Goal: Communication & Community: Answer question/provide support

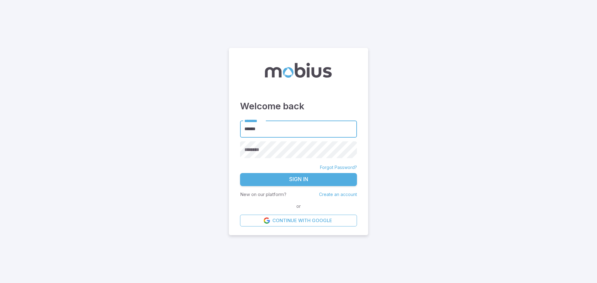
type input "******"
click at [316, 183] on button "Sign In" at bounding box center [298, 179] width 117 height 13
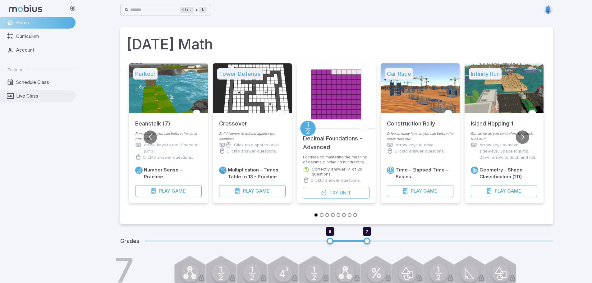
click at [54, 92] on link "Live Class" at bounding box center [38, 96] width 76 height 12
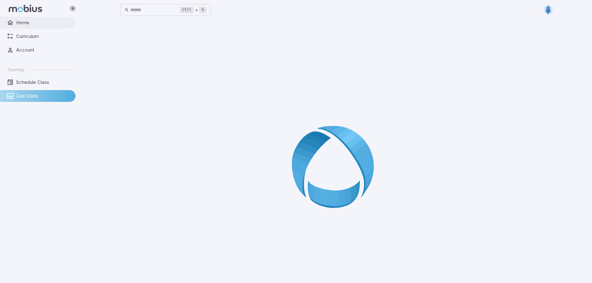
click at [20, 24] on span "Home" at bounding box center [43, 22] width 55 height 7
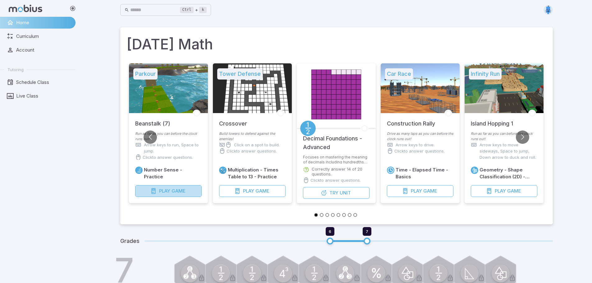
click at [184, 189] on span "Game" at bounding box center [178, 191] width 14 height 7
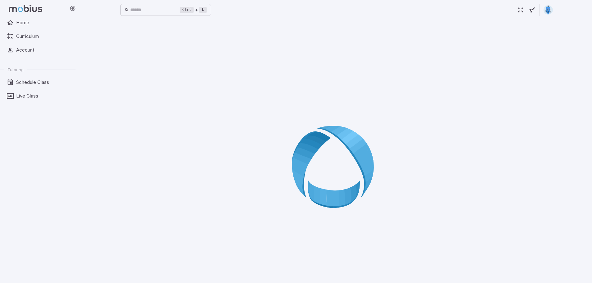
click at [332, 119] on div at bounding box center [336, 168] width 433 height 283
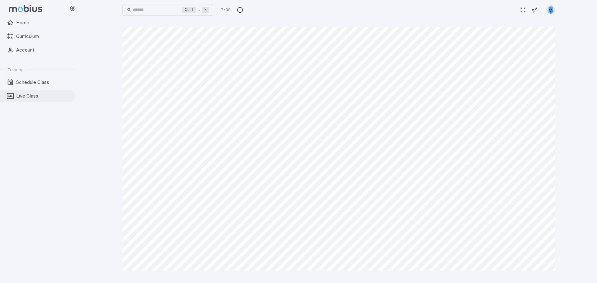
click at [33, 96] on span "Live Class" at bounding box center [43, 96] width 55 height 7
click at [53, 97] on span "Live Class" at bounding box center [43, 96] width 55 height 7
click at [28, 21] on span "Home" at bounding box center [43, 22] width 55 height 7
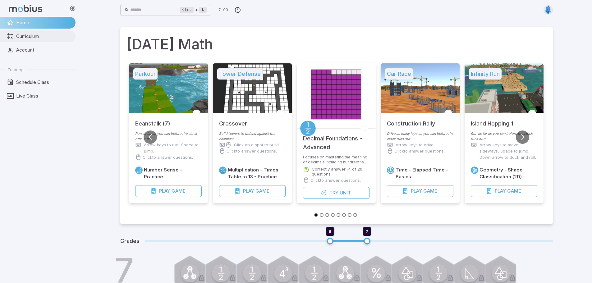
click at [24, 37] on span "Curriculum" at bounding box center [43, 36] width 55 height 7
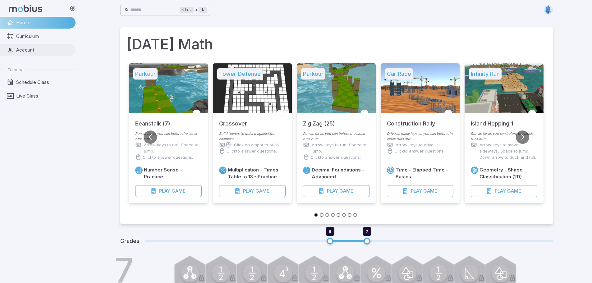
click at [39, 47] on span "Account" at bounding box center [43, 50] width 55 height 7
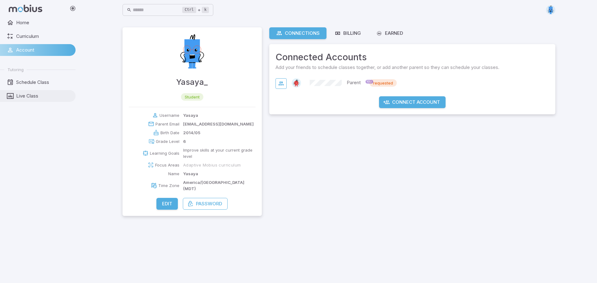
click at [33, 97] on span "Live Class" at bounding box center [43, 96] width 55 height 7
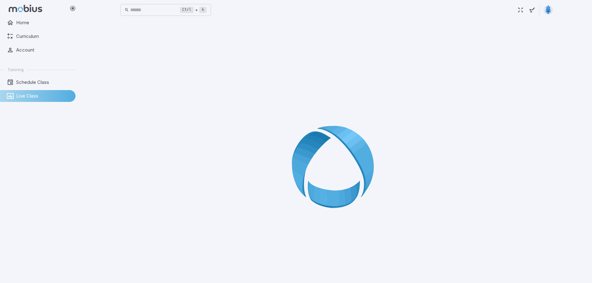
click at [310, 145] on icon at bounding box center [336, 168] width 89 height 89
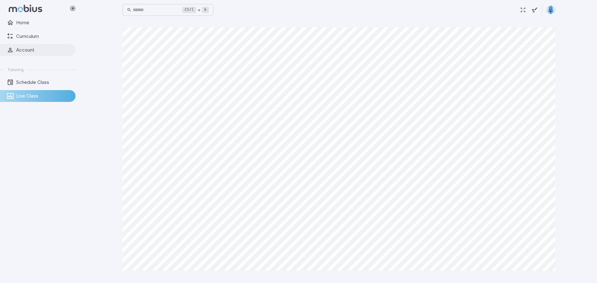
click at [15, 48] on link "Account" at bounding box center [38, 50] width 76 height 12
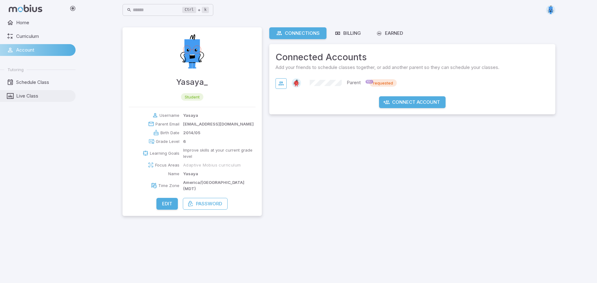
click at [40, 93] on span "Live Class" at bounding box center [43, 96] width 55 height 7
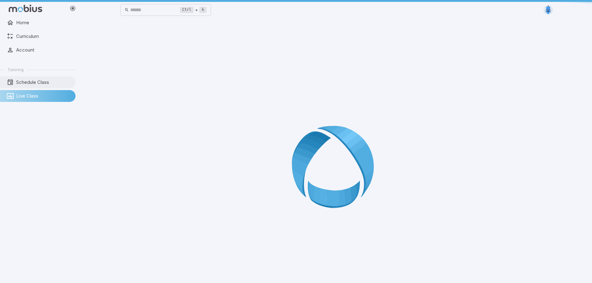
click at [34, 83] on span "Schedule Class" at bounding box center [43, 82] width 55 height 7
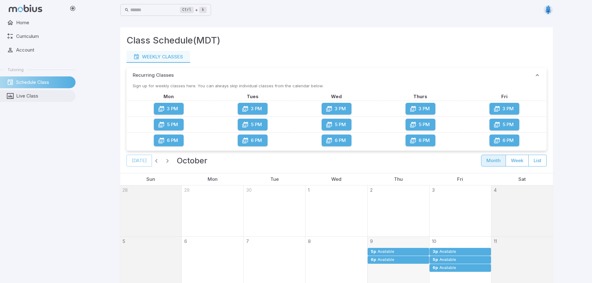
click at [51, 95] on span "Live Class" at bounding box center [43, 96] width 55 height 7
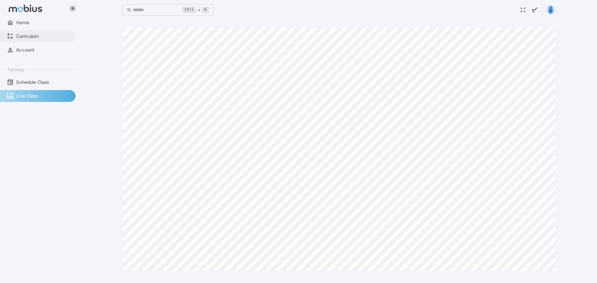
click at [33, 39] on span "Curriculum" at bounding box center [43, 36] width 55 height 7
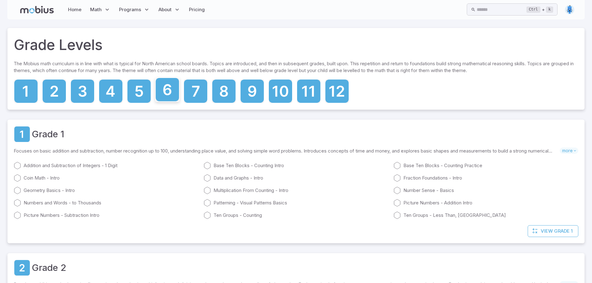
click at [173, 92] on icon at bounding box center [167, 89] width 23 height 23
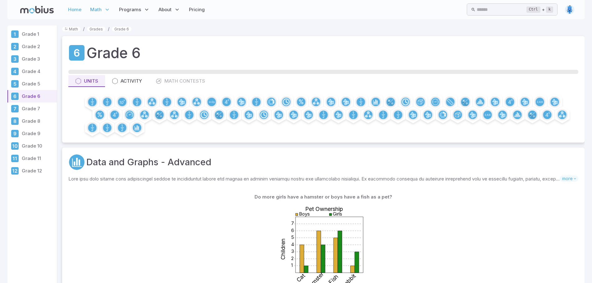
click at [80, 8] on link "Home" at bounding box center [74, 9] width 17 height 14
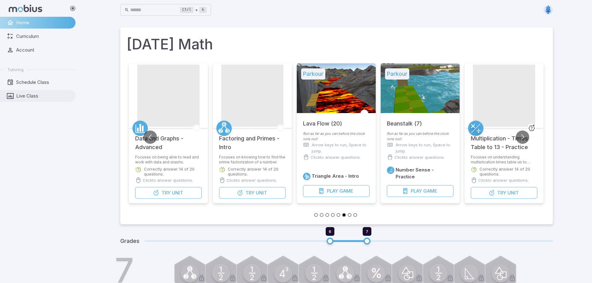
click at [34, 94] on span "Live Class" at bounding box center [43, 96] width 55 height 7
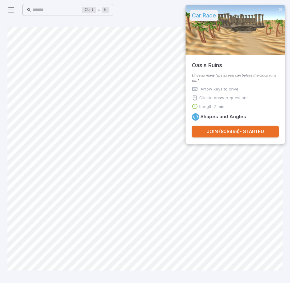
click at [257, 134] on button "Join ( 808466 ) - Started" at bounding box center [235, 132] width 87 height 12
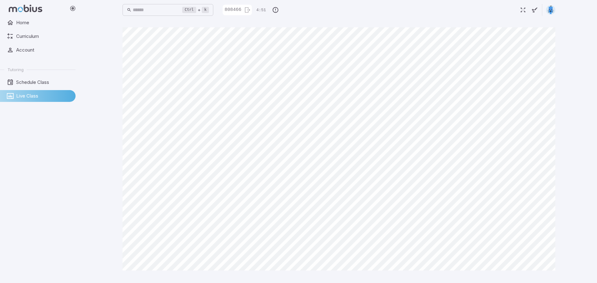
click at [56, 212] on div "Home Curriculum Account Tutoring Schedule Class Live Class" at bounding box center [40, 150] width 80 height 266
click at [25, 206] on div "Home Curriculum Account Tutoring Schedule Class Live Class" at bounding box center [40, 150] width 80 height 266
click at [52, 133] on div "Home Curriculum Account Tutoring Schedule Class Live Class" at bounding box center [40, 150] width 80 height 266
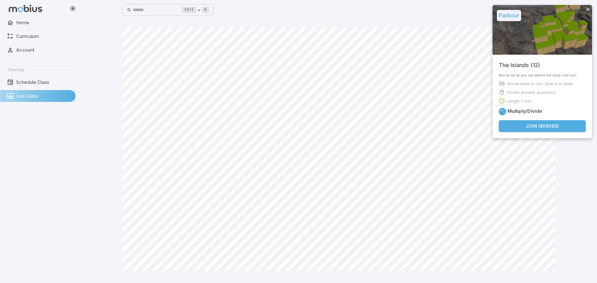
click at [539, 127] on button "Join ( 806085 )" at bounding box center [541, 126] width 87 height 12
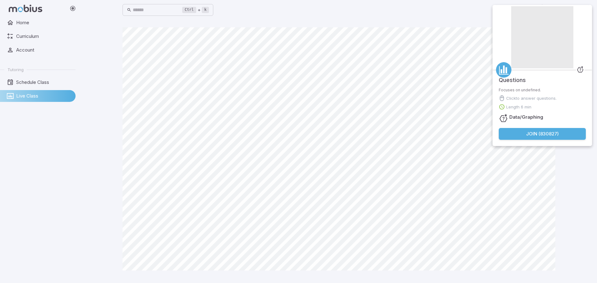
click at [506, 133] on button "Join ( 830827 )" at bounding box center [541, 134] width 87 height 12
click at [511, 133] on button "Join ( 830827 )" at bounding box center [541, 134] width 87 height 12
click at [557, 132] on button "Join ( 830827 )" at bounding box center [541, 134] width 87 height 12
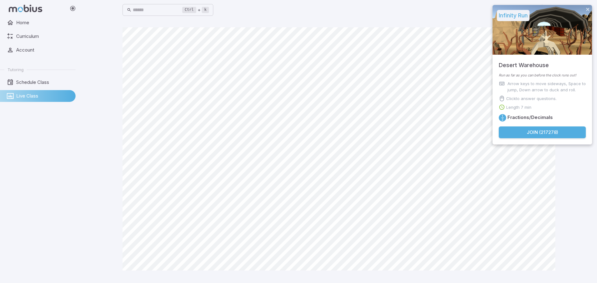
click at [529, 132] on button "Join ( 217278 )" at bounding box center [541, 132] width 87 height 12
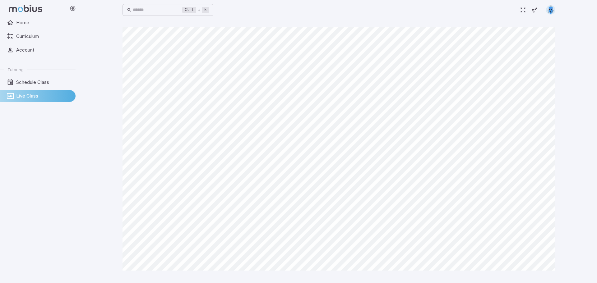
click at [44, 227] on div "Home Curriculum Account Tutoring Schedule Class Live Class" at bounding box center [40, 150] width 80 height 266
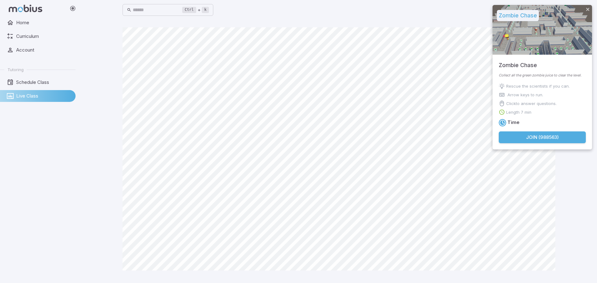
click at [522, 138] on button "Join ( 988563 )" at bounding box center [541, 137] width 87 height 12
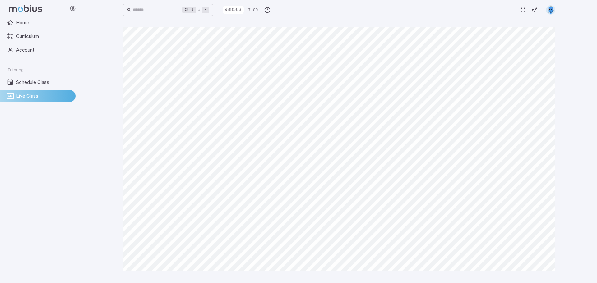
click at [48, 155] on div "Home Curriculum Account Tutoring Schedule Class Live Class" at bounding box center [40, 150] width 80 height 266
